Goal: Task Accomplishment & Management: Manage account settings

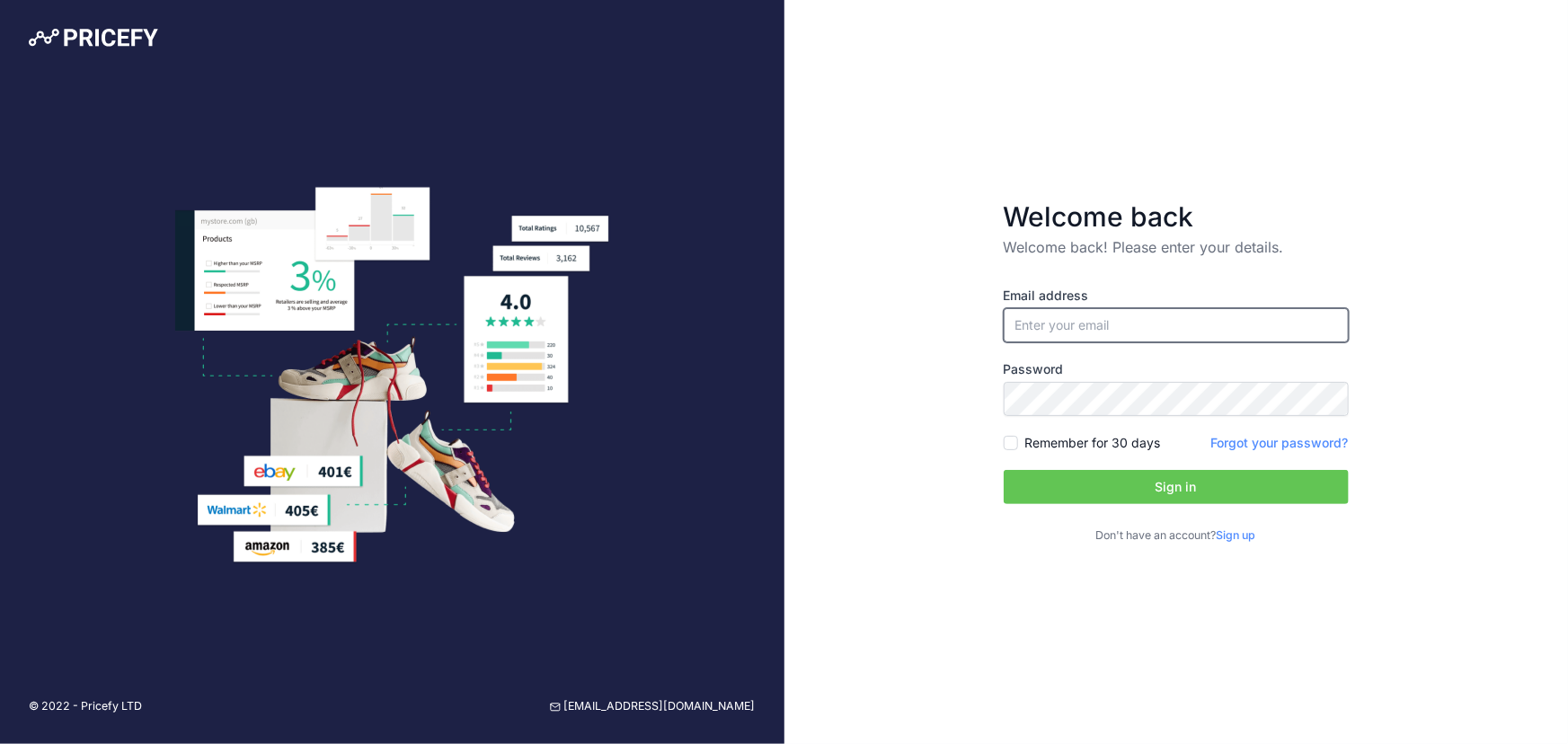
type input "[EMAIL_ADDRESS][DOMAIN_NAME]"
click at [1099, 474] on button "Sign in" at bounding box center [1176, 486] width 345 height 34
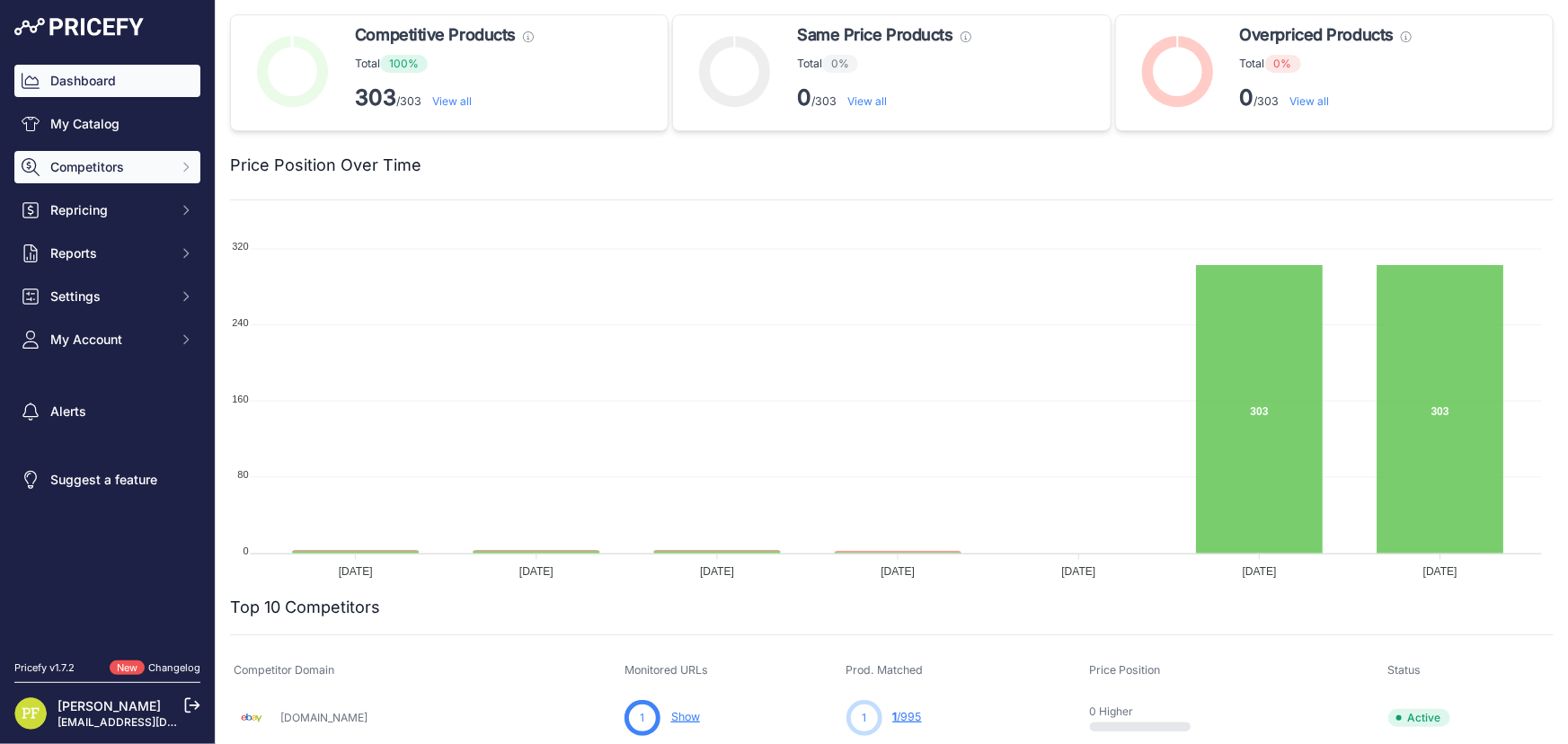
click at [142, 162] on span "Competitors" at bounding box center [109, 166] width 118 height 18
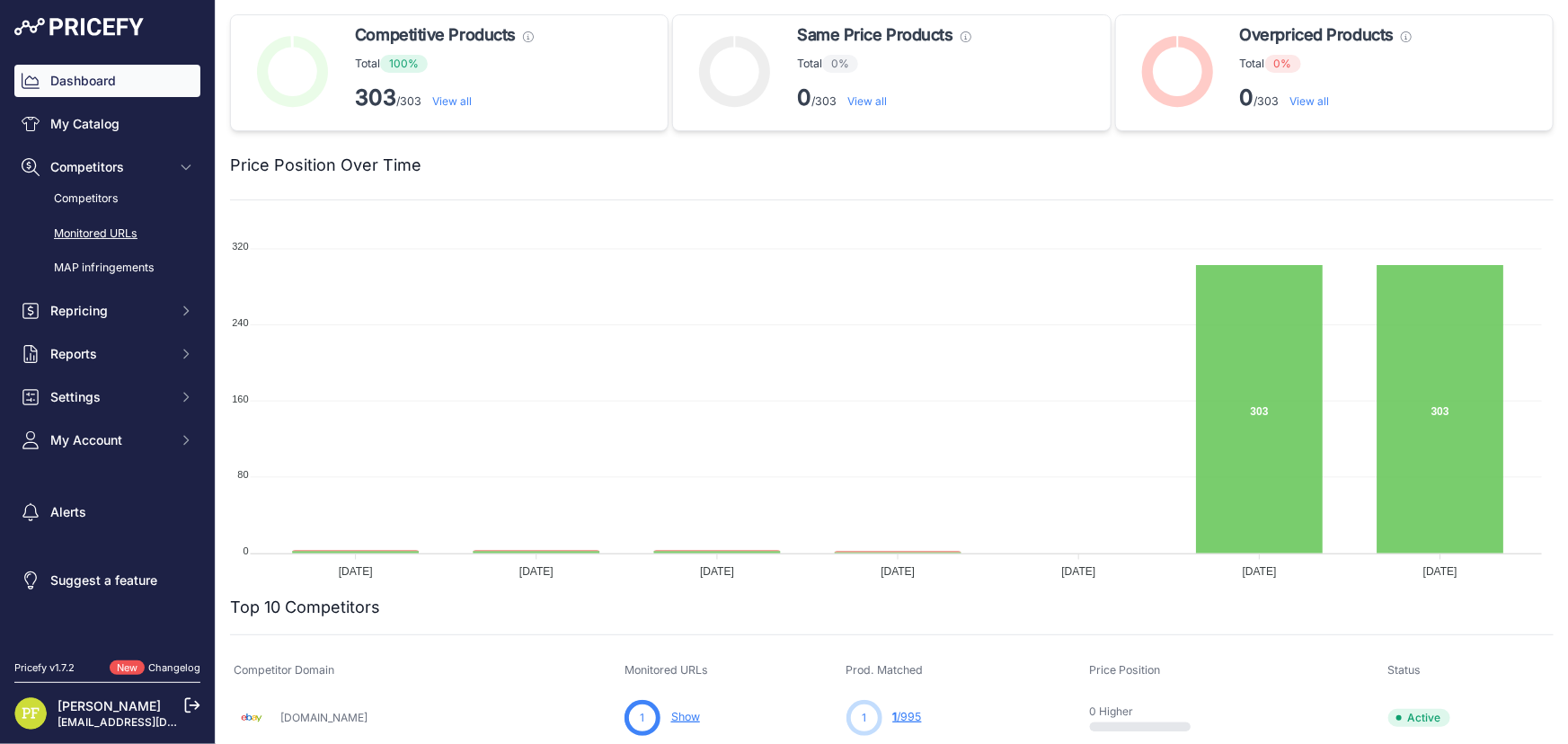
click at [98, 229] on link "Monitored URLs" at bounding box center [107, 234] width 186 height 31
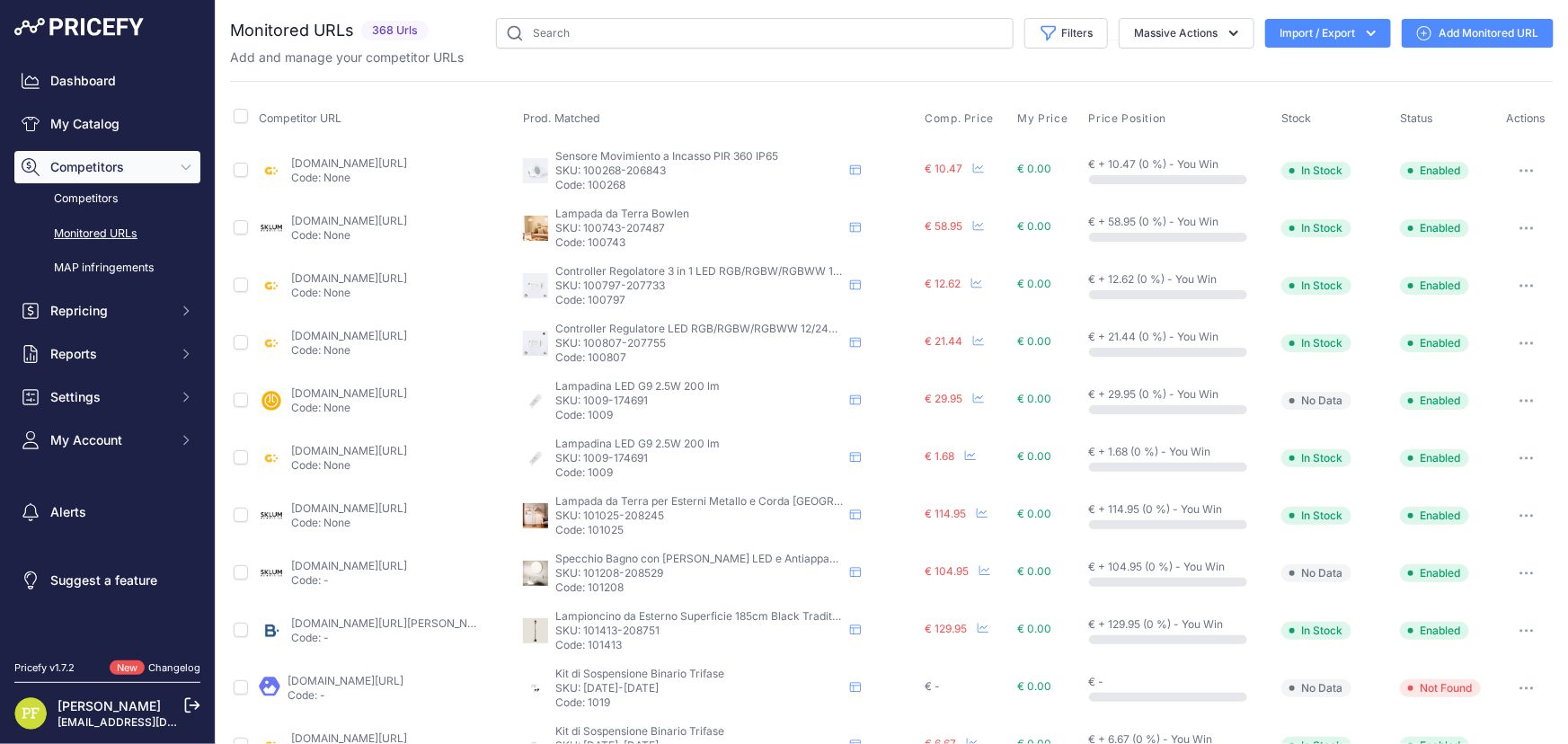
click at [1368, 31] on button "Import / Export" at bounding box center [1328, 33] width 126 height 29
click at [1323, 70] on div "Import" at bounding box center [1326, 71] width 144 height 32
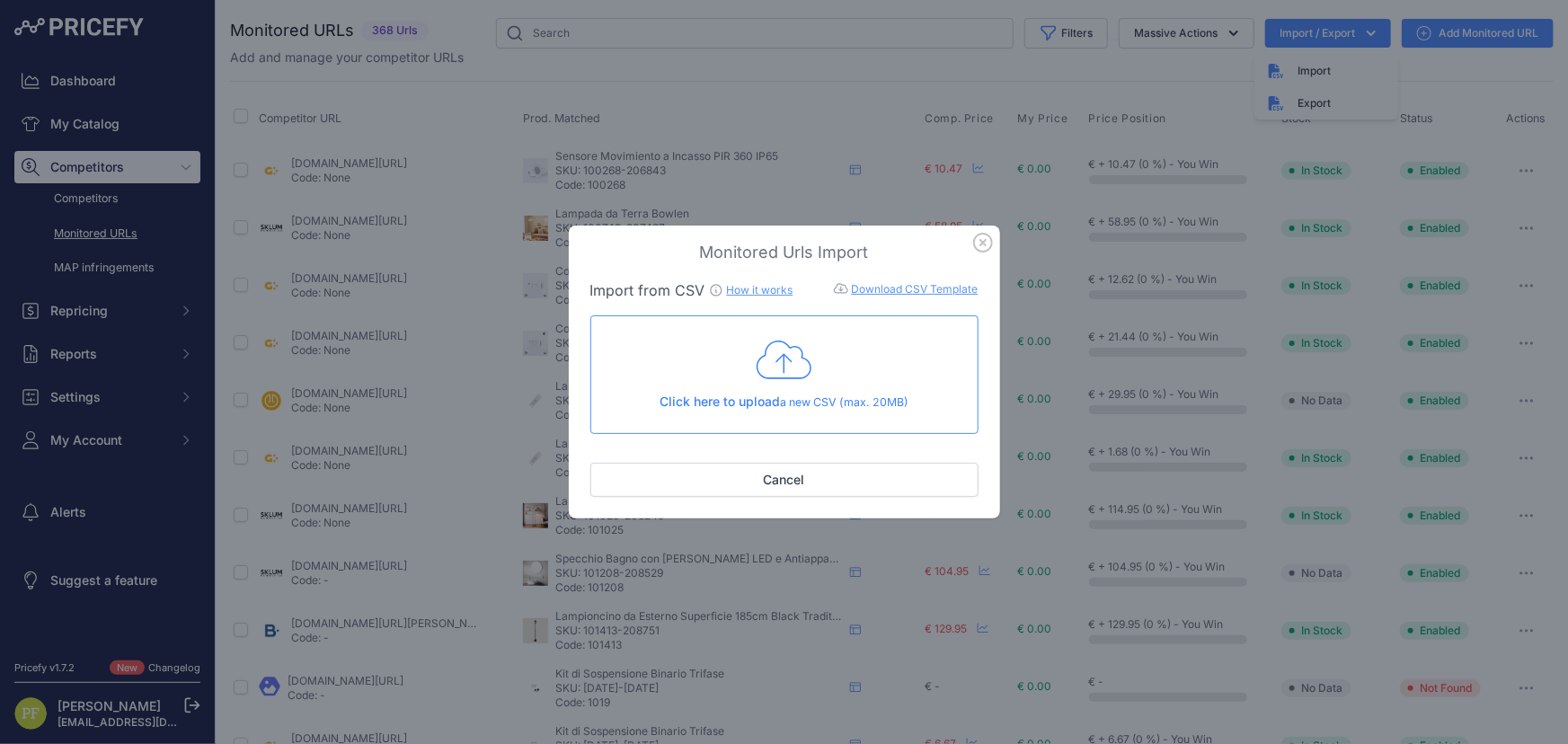
click at [785, 342] on icon at bounding box center [785, 360] width 56 height 45
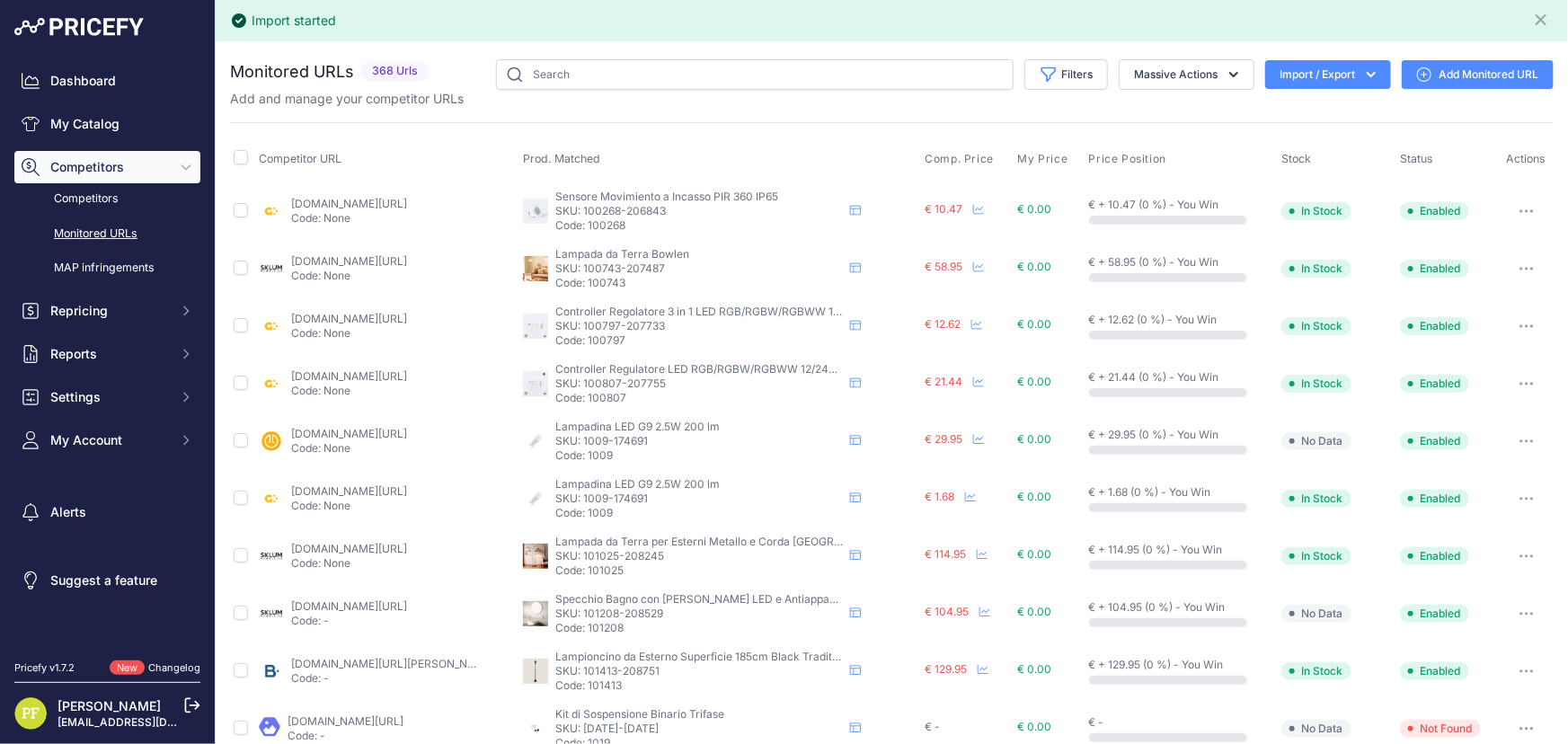
click at [497, 107] on div "Monitored URLs 368 Urls None" at bounding box center [891, 724] width 1323 height 1330
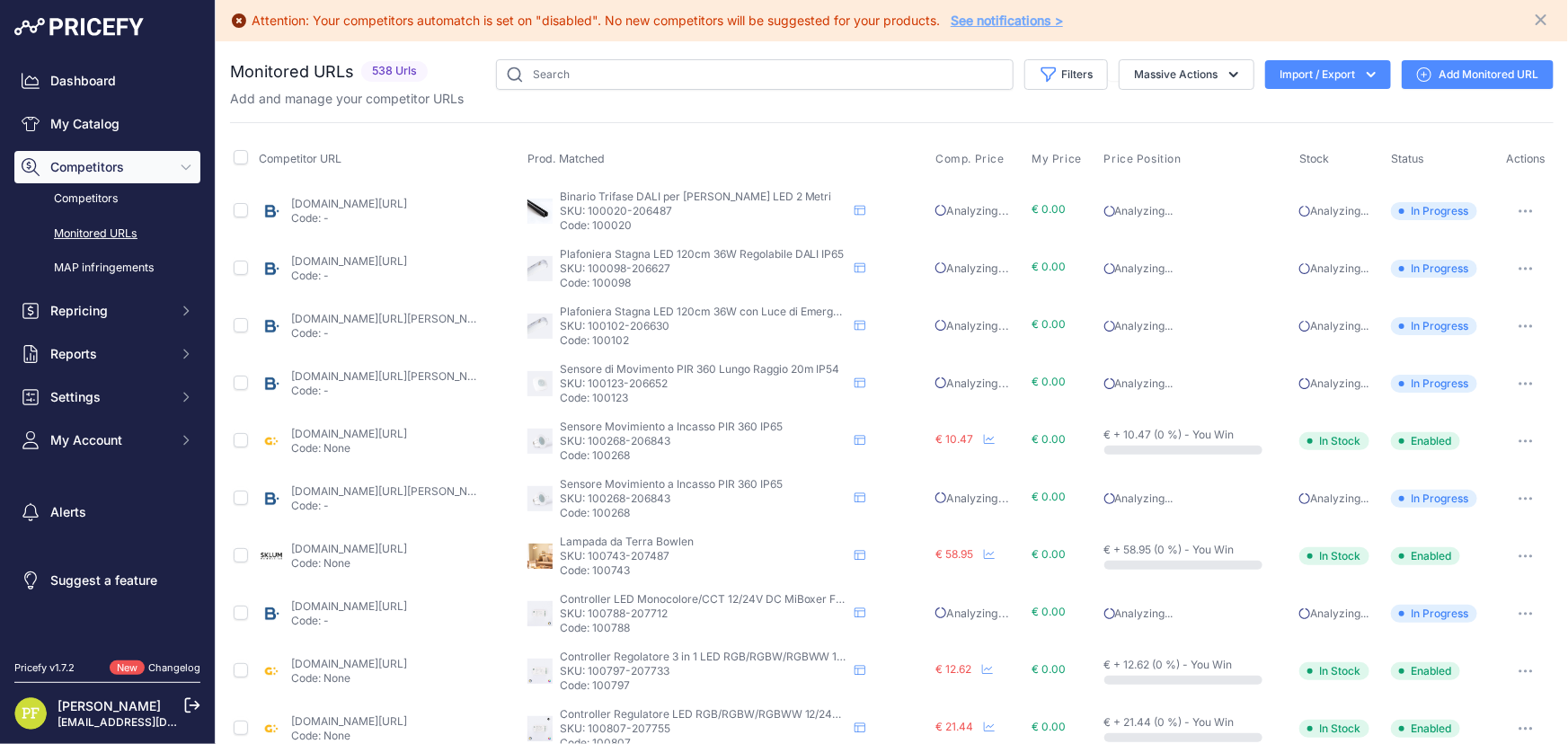
click at [196, 707] on icon at bounding box center [192, 704] width 16 height 16
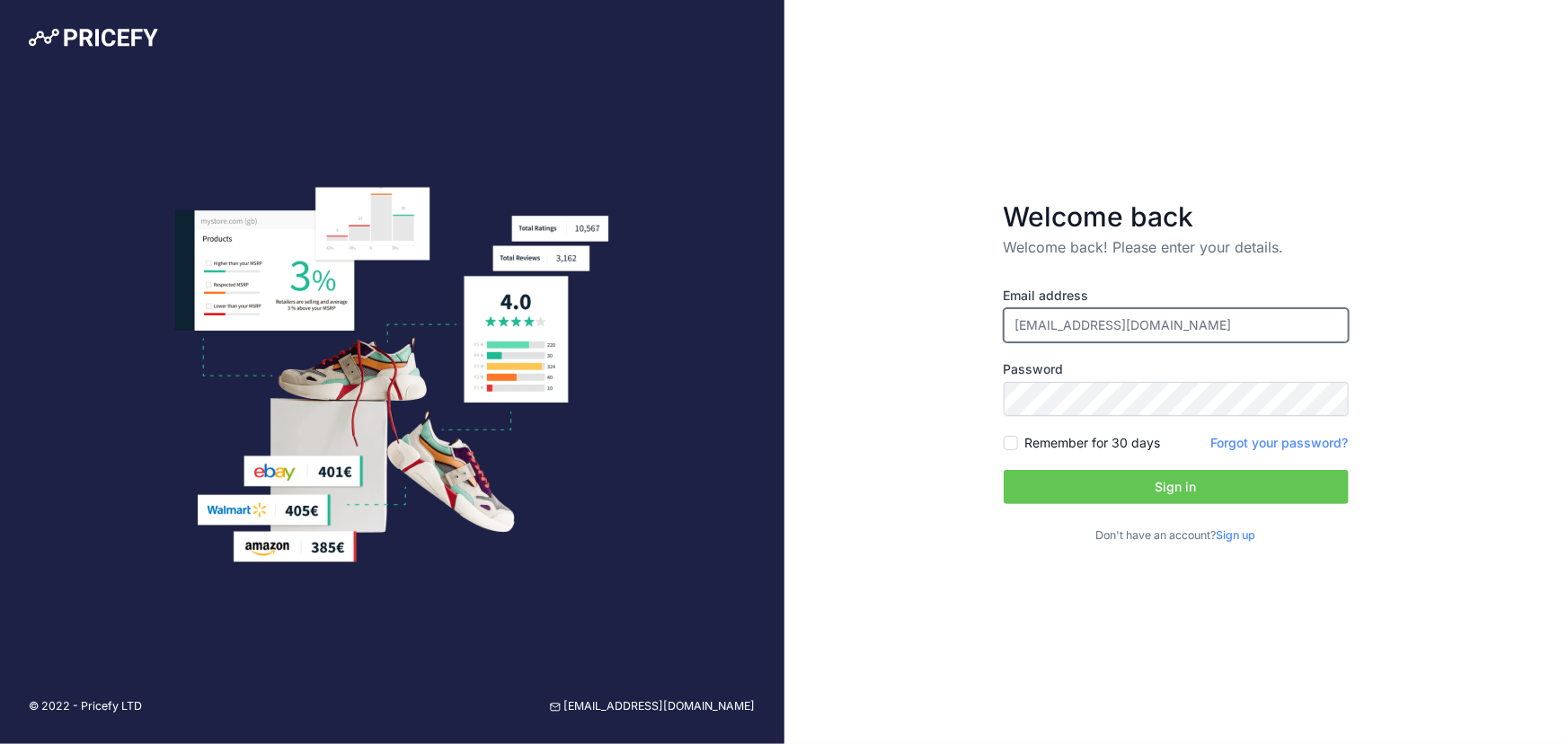
click at [1188, 327] on input "[EMAIL_ADDRESS][DOMAIN_NAME]" at bounding box center [1176, 324] width 345 height 34
type input "sistemasit@efectoled.com"
click at [1175, 491] on button "Sign in" at bounding box center [1176, 486] width 345 height 34
